Goal: Information Seeking & Learning: Learn about a topic

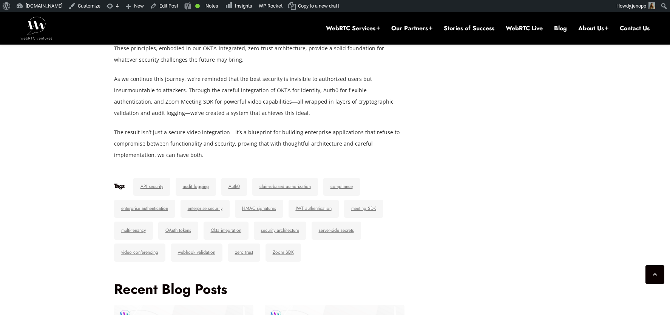
scroll to position [5117, 0]
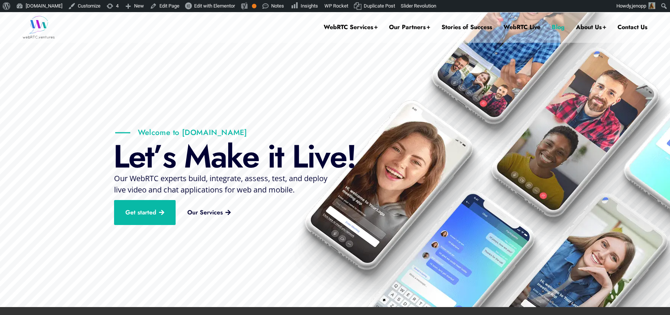
click at [559, 28] on link "Blog" at bounding box center [558, 27] width 13 height 30
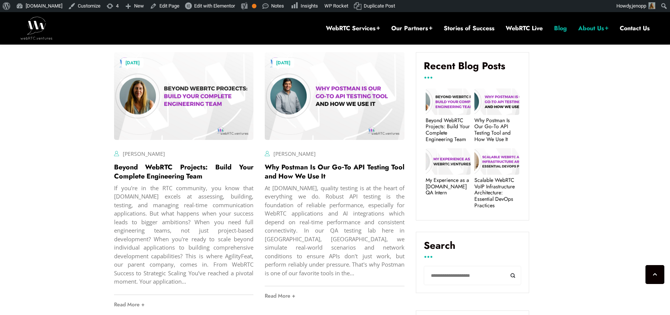
scroll to position [275, 0]
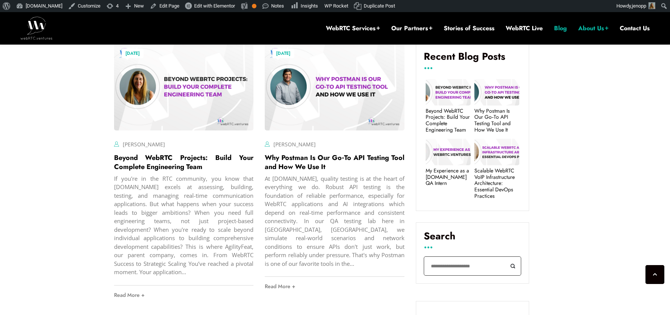
click at [439, 266] on input "Search" at bounding box center [473, 265] width 98 height 19
type input "****"
click at [505, 256] on button "Search" at bounding box center [513, 265] width 17 height 19
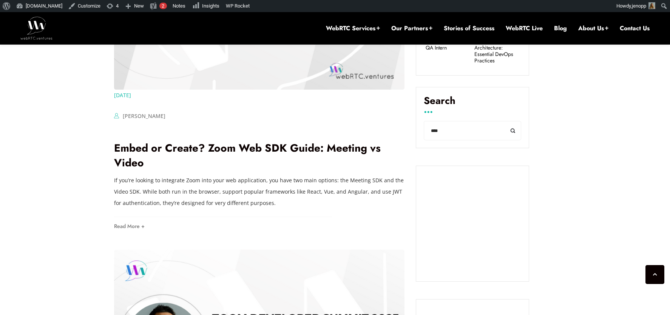
scroll to position [424, 0]
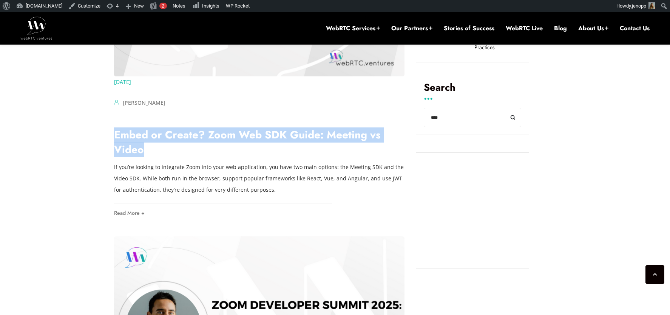
drag, startPoint x: 125, startPoint y: 147, endPoint x: 104, endPoint y: 136, distance: 23.3
copy link "Embed or Create? Zoom Web SDK Guide: Meeting vs Video"
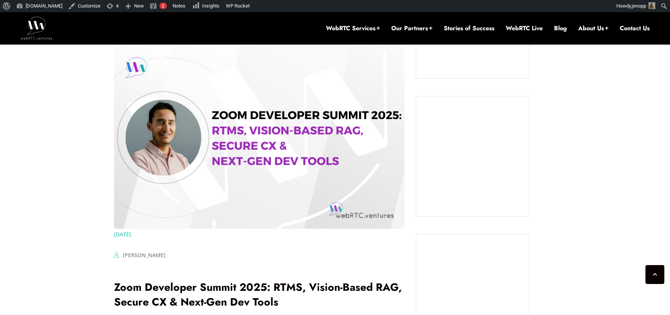
scroll to position [647, 0]
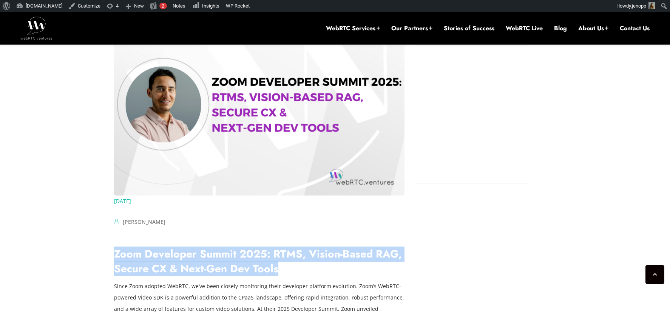
drag, startPoint x: 273, startPoint y: 270, endPoint x: 109, endPoint y: 257, distance: 164.5
copy link "Zoom Developer Summit 2025: RTMS, Vision-Based RAG, Secure CX & Next-Gen Dev To…"
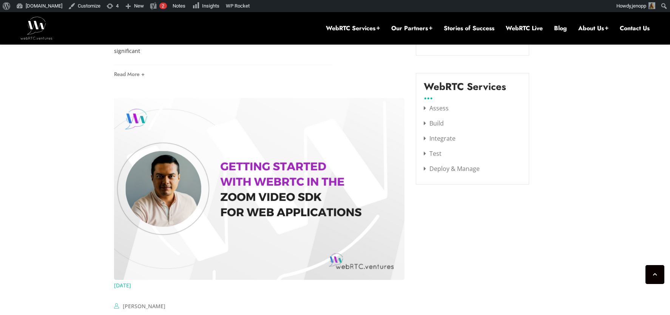
scroll to position [1017, 0]
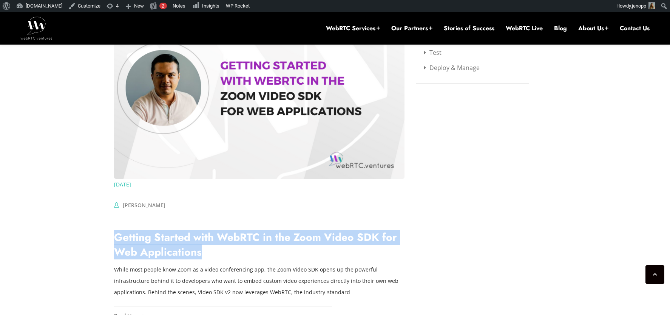
drag, startPoint x: 191, startPoint y: 239, endPoint x: 99, endPoint y: 228, distance: 92.4
click at [99, 228] on div "August 15, 2025 Hector Zelaya Comments Off on Embed or Create? Zoom Web SDK Gui…" at bounding box center [335, 1] width 670 height 1490
copy link "Getting Started with WebRTC in the Zoom Video SDK for Web Applications"
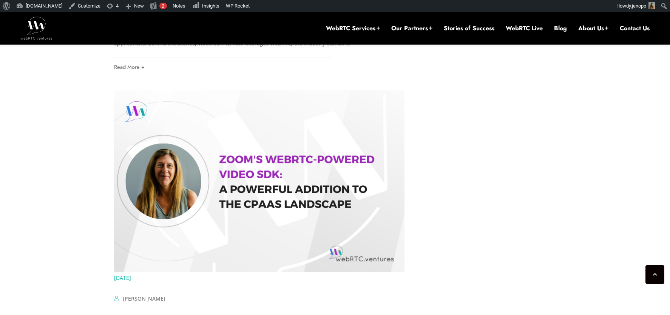
scroll to position [1362, 0]
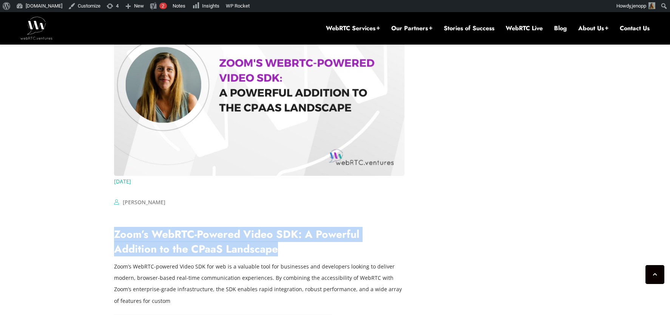
drag, startPoint x: 224, startPoint y: 235, endPoint x: 109, endPoint y: 226, distance: 115.2
copy link "Zoom’s WebRTC-Powered Video SDK: A Powerful Addition to the CPaaS Landscape"
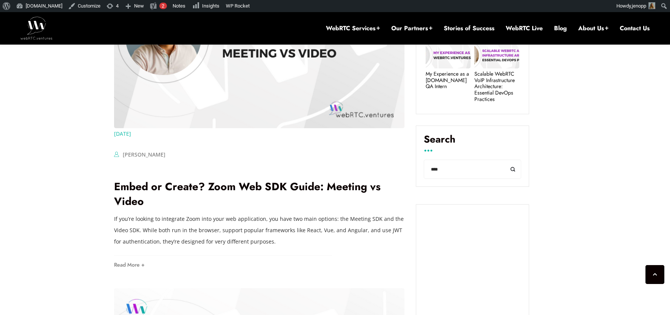
scroll to position [377, 0]
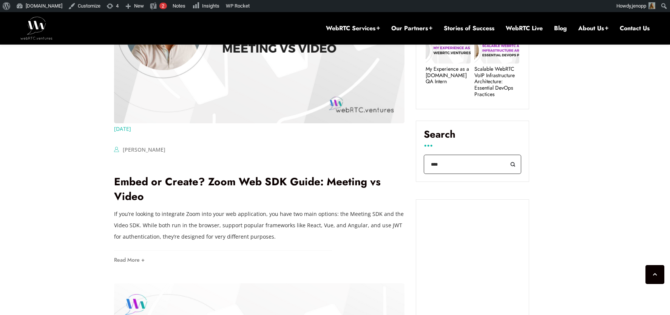
drag, startPoint x: 436, startPoint y: 163, endPoint x: 424, endPoint y: 164, distance: 11.4
click at [424, 164] on input "****" at bounding box center [473, 164] width 98 height 19
type input "********"
click at [505, 155] on button "Search" at bounding box center [513, 164] width 17 height 19
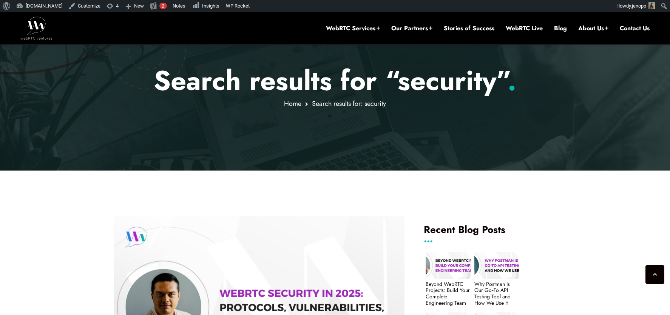
scroll to position [306, 0]
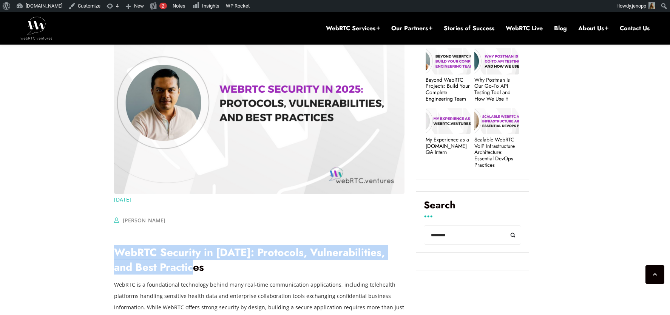
drag, startPoint x: 204, startPoint y: 268, endPoint x: 108, endPoint y: 258, distance: 96.9
copy link "WebRTC Security in [DATE]: Protocols, Vulnerabilities, and Best Practices"
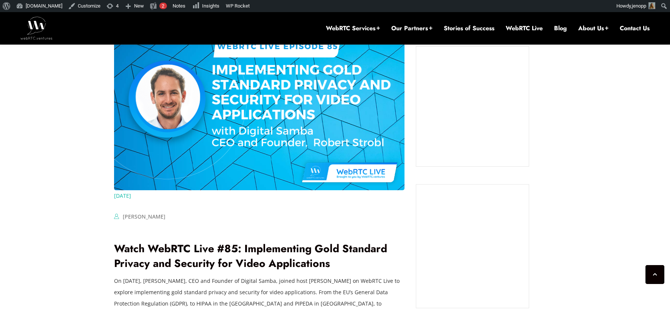
scroll to position [429, 0]
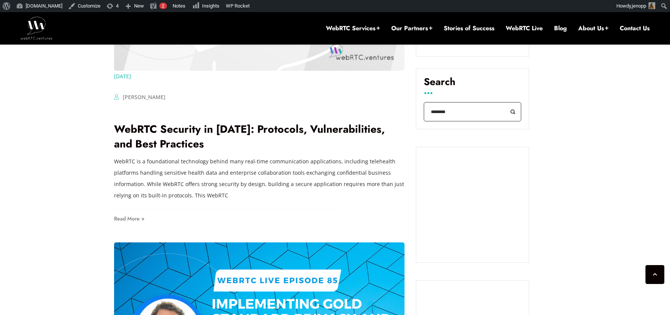
drag, startPoint x: 455, startPoint y: 113, endPoint x: 430, endPoint y: 115, distance: 25.0
click at [430, 115] on input "********" at bounding box center [473, 111] width 98 height 19
type input "**********"
click at [505, 102] on button "Search" at bounding box center [513, 111] width 17 height 19
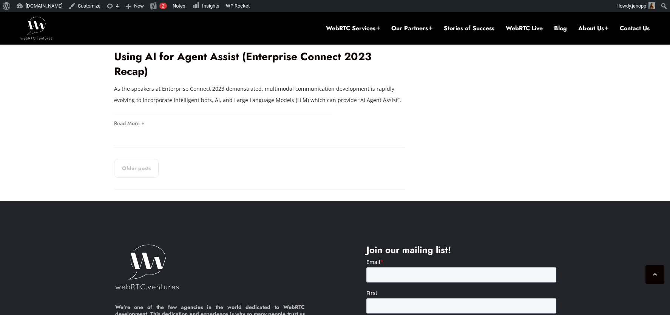
scroll to position [1631, 0]
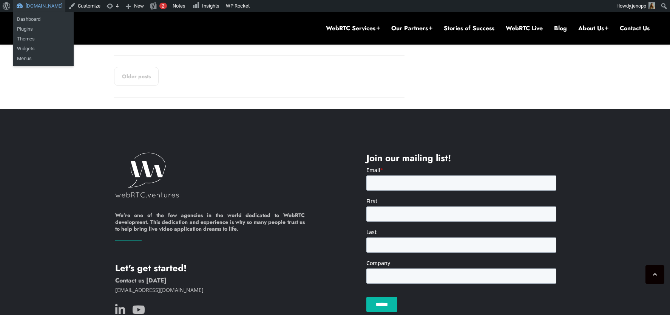
click at [56, 7] on link "[DOMAIN_NAME]" at bounding box center [39, 6] width 52 height 12
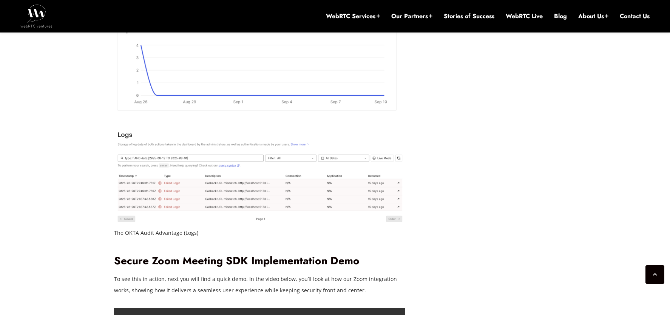
scroll to position [4324, 0]
